Goal: Check status

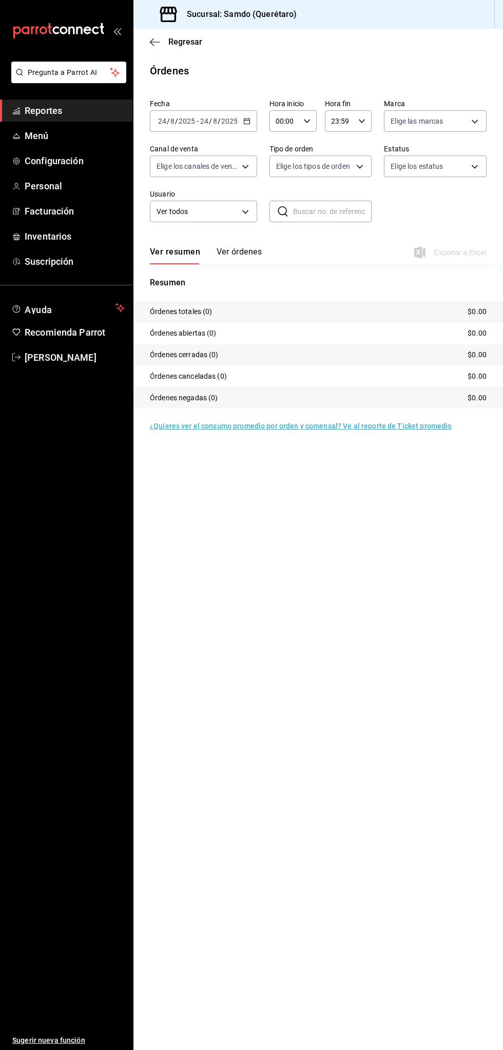
click at [230, 120] on input "2025" at bounding box center [229, 121] width 17 height 8
click at [80, 111] on span "Reportes" at bounding box center [75, 111] width 100 height 14
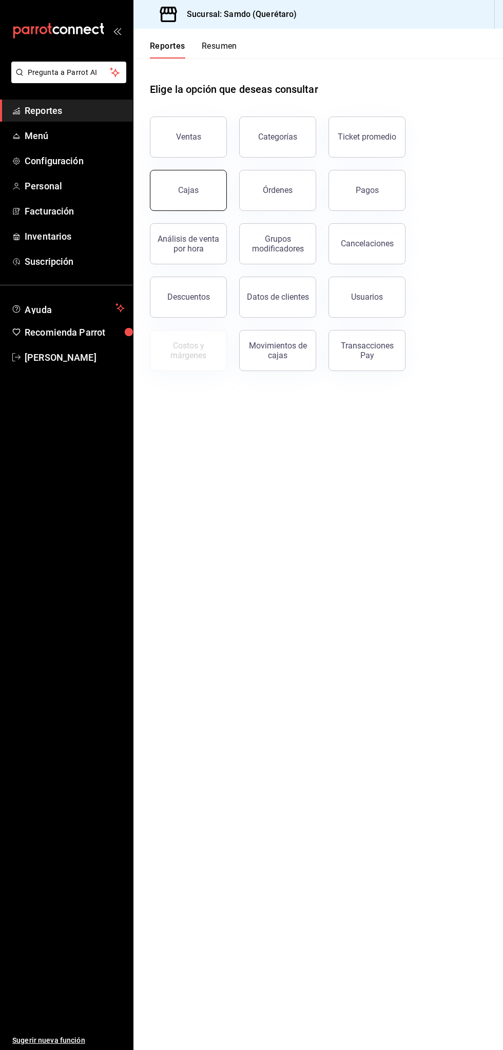
click at [201, 202] on button "Cajas" at bounding box center [188, 190] width 77 height 41
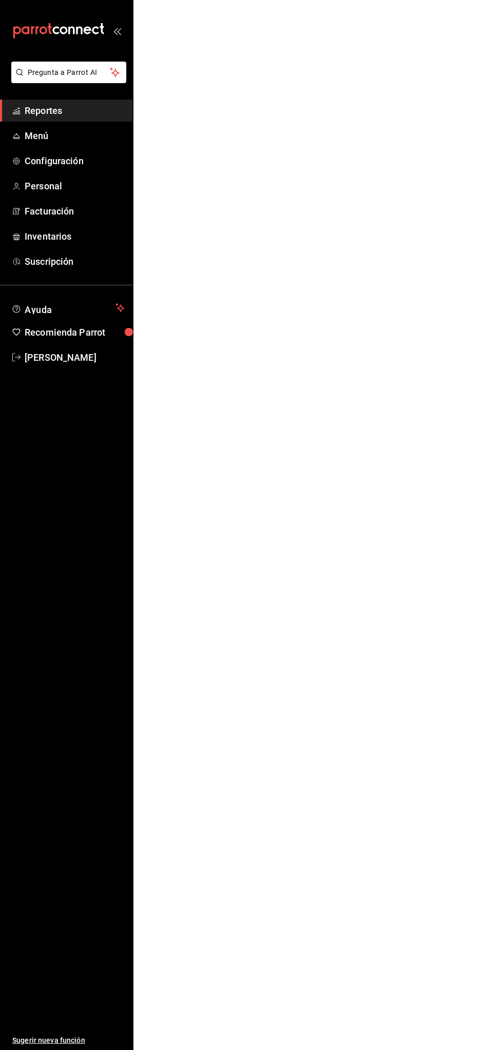
click at [83, 107] on span "Reportes" at bounding box center [75, 111] width 100 height 14
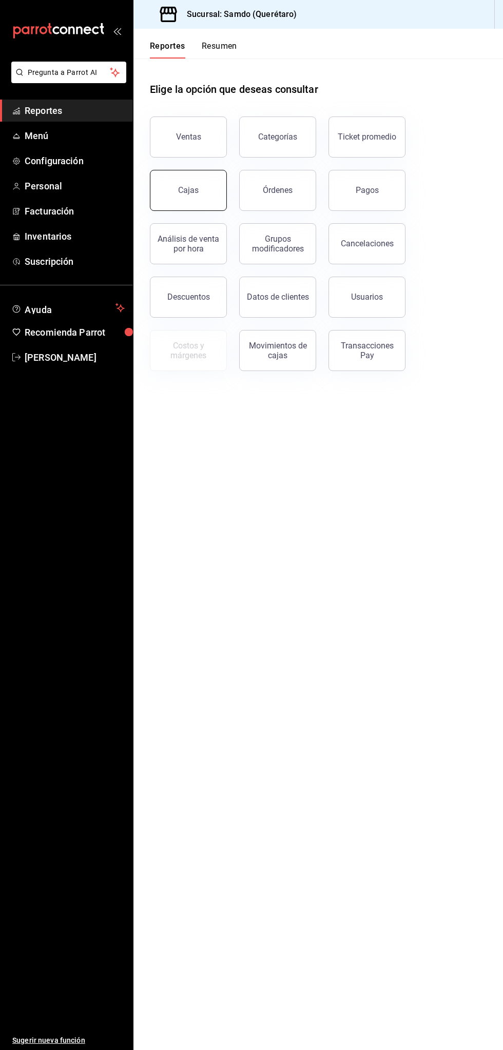
click at [194, 192] on div "Cajas" at bounding box center [188, 190] width 21 height 10
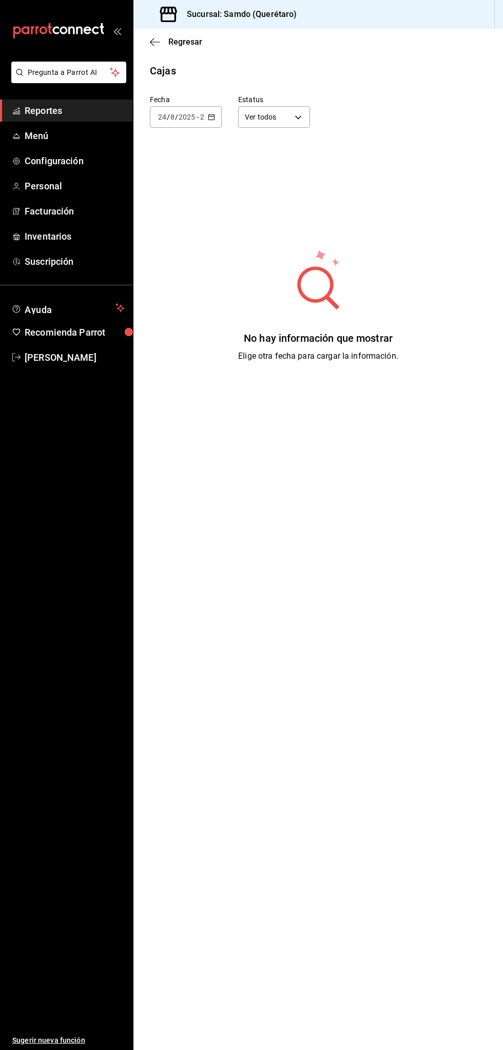
click at [204, 120] on div "[DATE] [DATE] - [DATE] [DATE]" at bounding box center [186, 117] width 72 height 22
click at [185, 175] on span "Ayer" at bounding box center [186, 171] width 54 height 11
